Goal: Find specific page/section: Find specific page/section

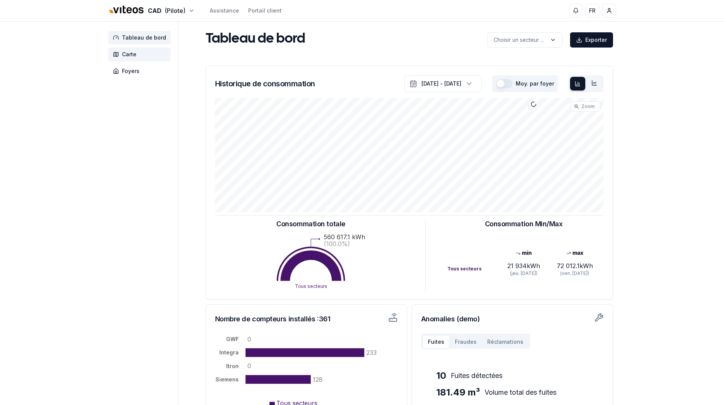
click at [124, 53] on span "Carte" at bounding box center [129, 55] width 14 height 8
click at [127, 72] on span "Foyers" at bounding box center [130, 71] width 17 height 8
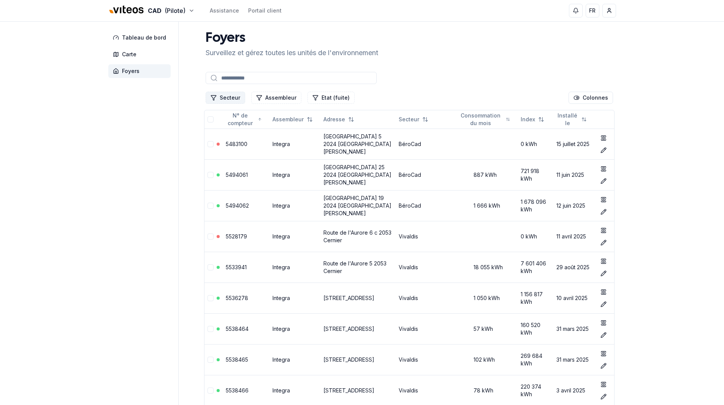
click at [224, 98] on button "Secteur" at bounding box center [226, 98] width 40 height 12
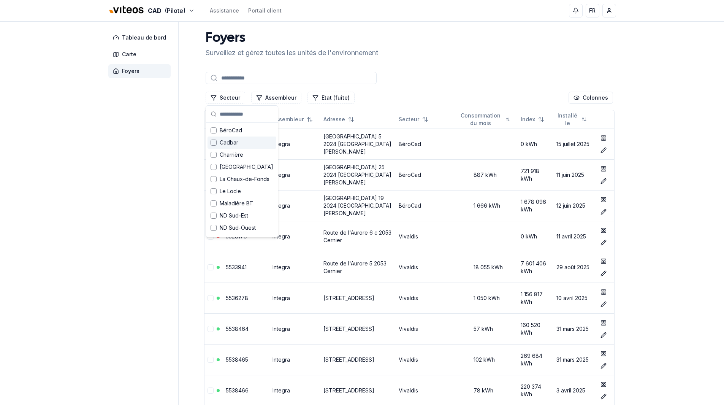
click at [227, 144] on span "Cadbar" at bounding box center [229, 143] width 19 height 8
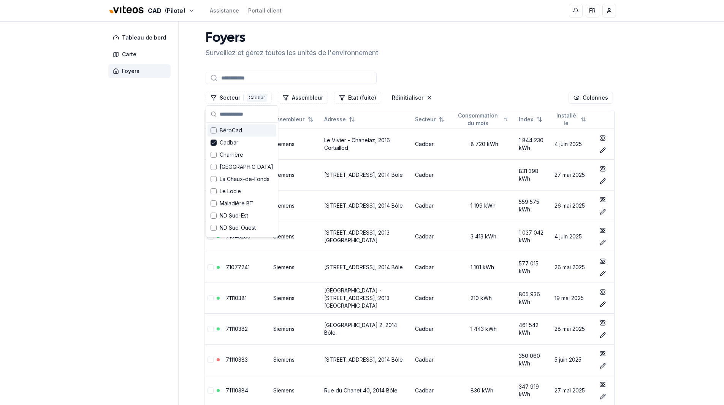
click at [256, 83] on input at bounding box center [291, 78] width 171 height 12
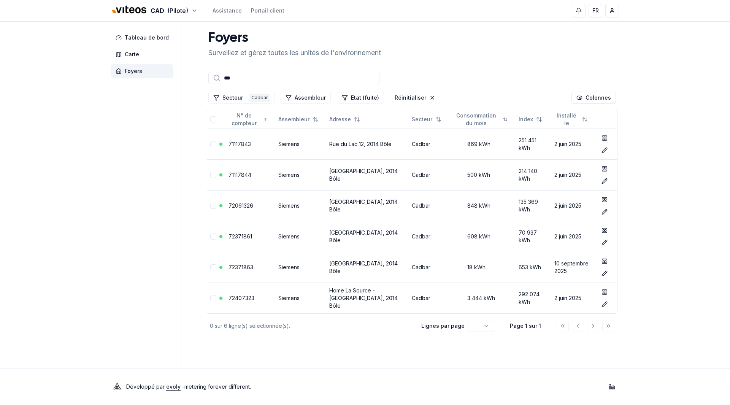
type input "***"
drag, startPoint x: 244, startPoint y: 81, endPoint x: 182, endPoint y: 65, distance: 63.4
click at [182, 65] on div "Tableau de bord Carte Foyers Foyers Surveillez et gérez toutes les unités de l'…" at bounding box center [365, 195] width 532 height 346
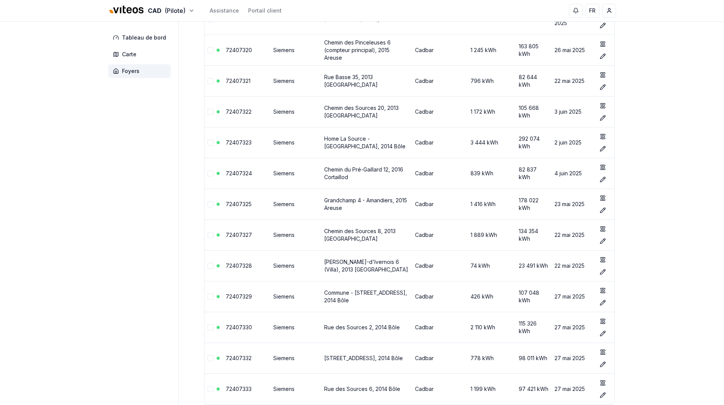
scroll to position [3332, 0]
